Goal: Task Accomplishment & Management: Manage account settings

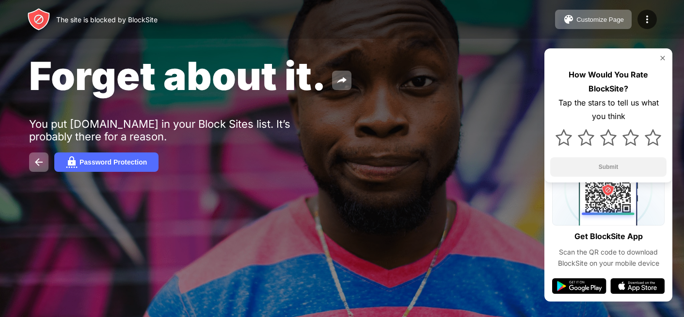
click at [660, 57] on img at bounding box center [662, 58] width 8 height 8
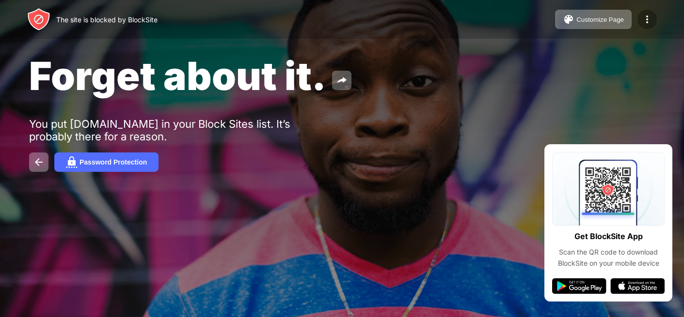
click at [648, 24] on img at bounding box center [647, 20] width 12 height 12
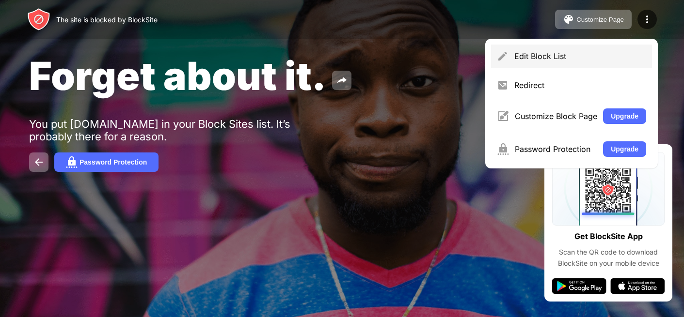
click at [554, 56] on div "Edit Block List" at bounding box center [580, 56] width 132 height 10
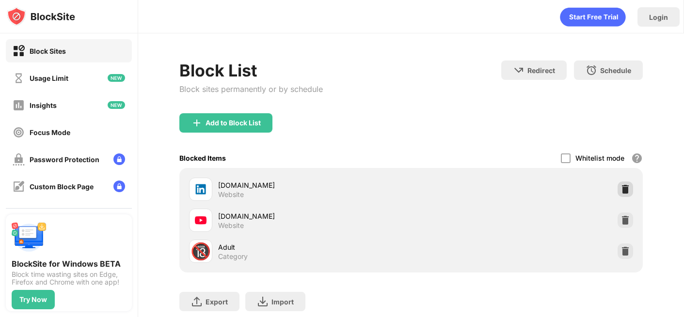
click at [624, 187] on img at bounding box center [625, 190] width 10 height 10
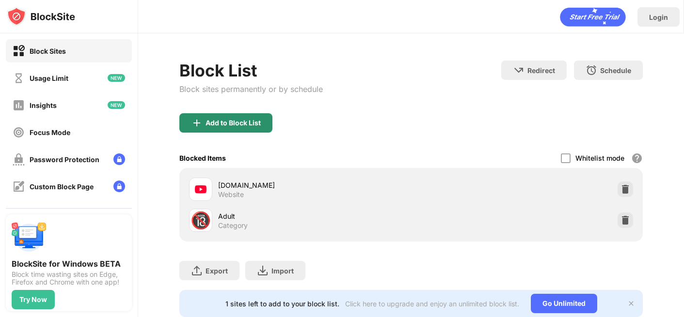
click at [247, 120] on div "Add to Block List" at bounding box center [232, 123] width 55 height 8
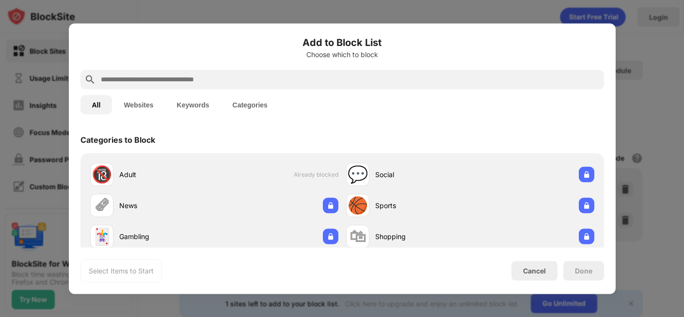
click at [267, 76] on input "text" at bounding box center [350, 80] width 500 height 12
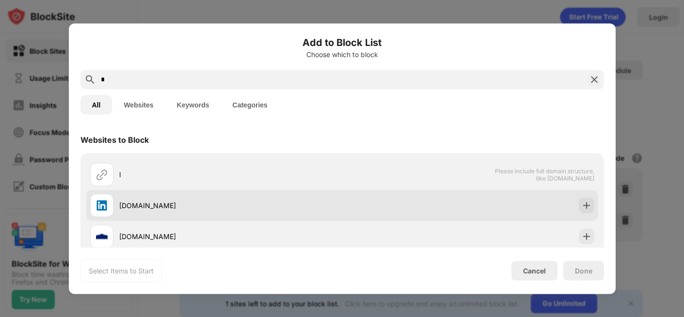
type input "*"
click at [585, 202] on img at bounding box center [586, 206] width 10 height 10
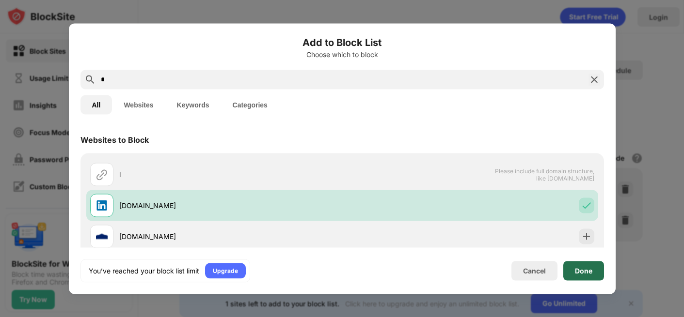
click at [569, 268] on div "Done" at bounding box center [583, 270] width 41 height 19
